Goal: Task Accomplishment & Management: Use online tool/utility

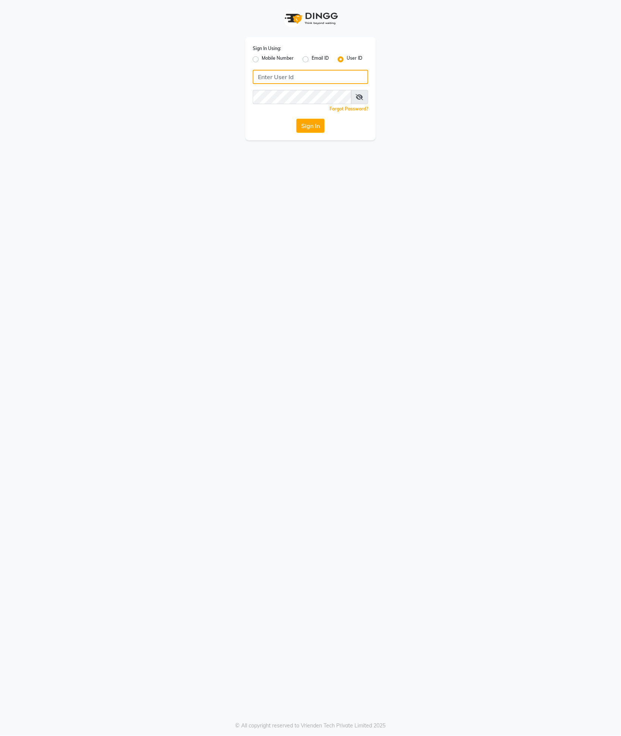
type input "9365278165"
click at [280, 58] on label "Mobile Number" at bounding box center [278, 59] width 32 height 9
click at [267, 58] on input "Mobile Number" at bounding box center [264, 57] width 5 height 5
radio input "true"
radio input "false"
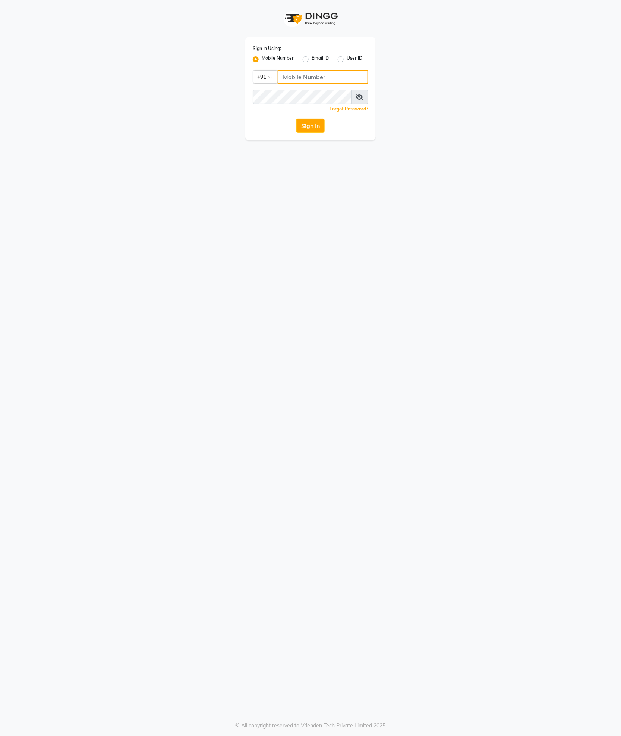
click at [321, 76] on input "Username" at bounding box center [323, 77] width 91 height 14
type input "9365278165"
click at [304, 119] on button "Sign In" at bounding box center [311, 126] width 28 height 14
